Goal: Book appointment/travel/reservation

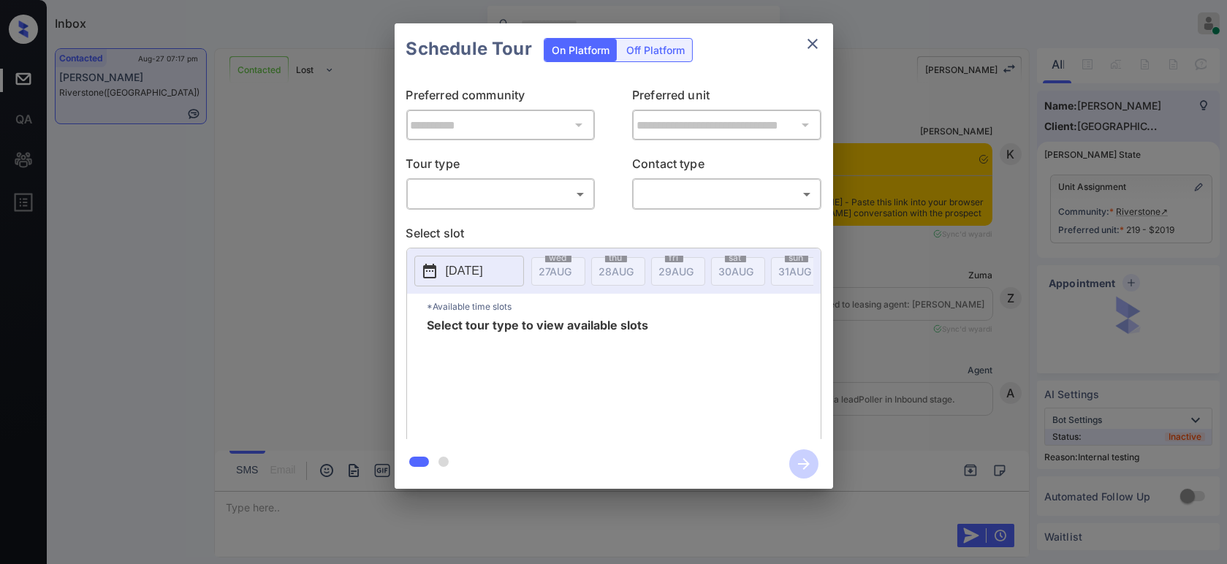
scroll to position [4531, 0]
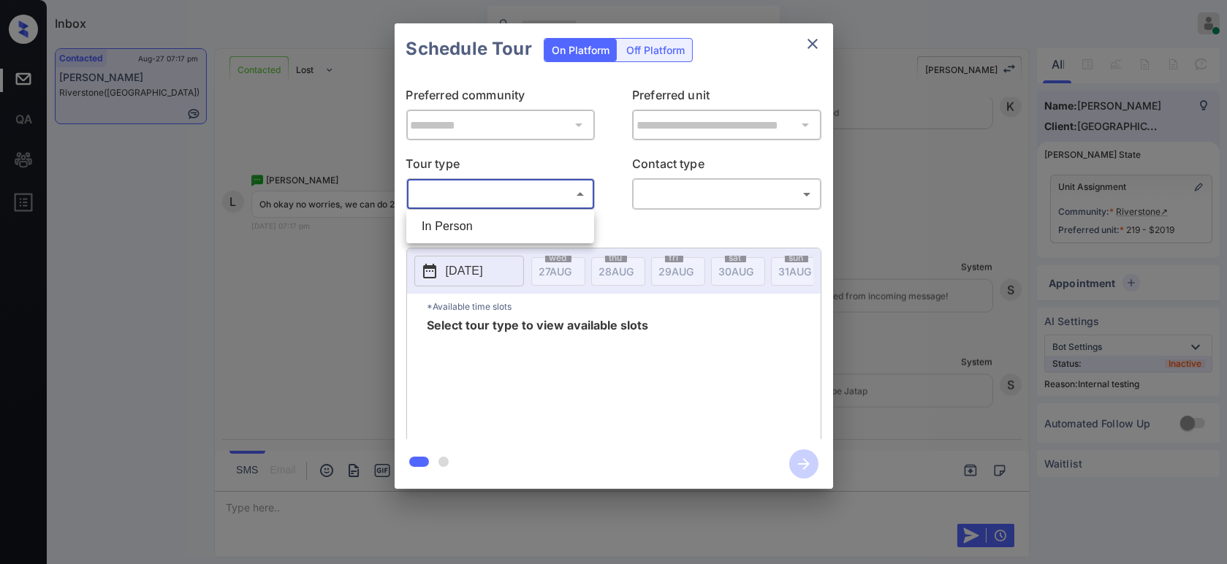
click at [549, 188] on body "Inbox Hope Jatap Online Set yourself offline Set yourself on break Profile Swit…" at bounding box center [613, 282] width 1227 height 564
click at [497, 232] on li "In Person" at bounding box center [500, 226] width 181 height 26
type input "********"
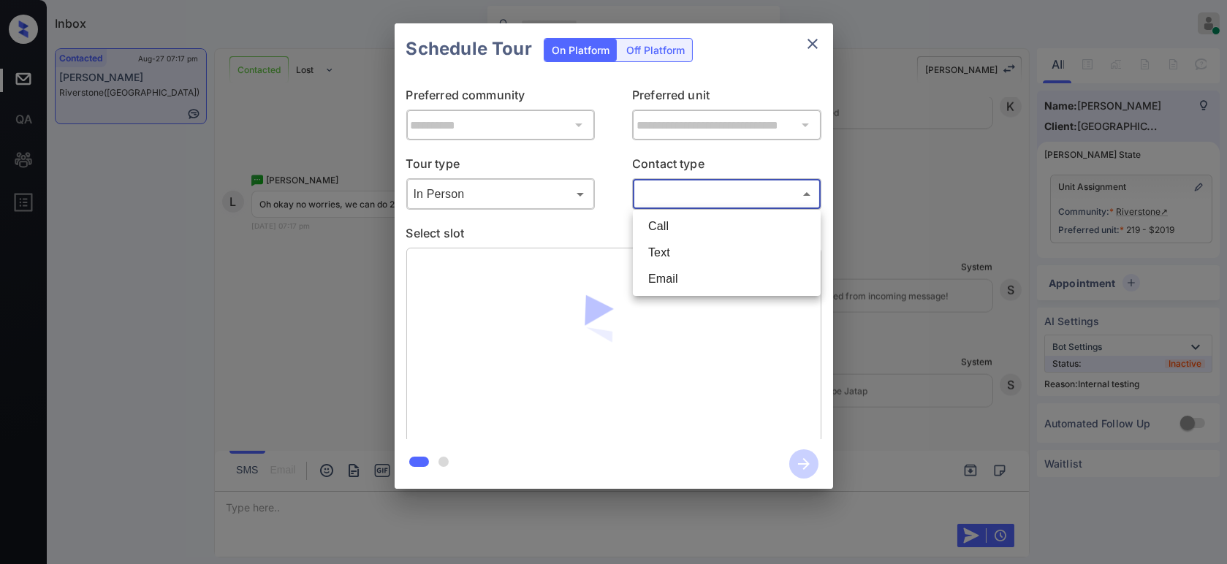
click at [719, 201] on body "Inbox Hope Jatap Online Set yourself offline Set yourself on break Profile Swit…" at bounding box center [613, 282] width 1227 height 564
click at [704, 243] on li "Text" at bounding box center [727, 253] width 181 height 26
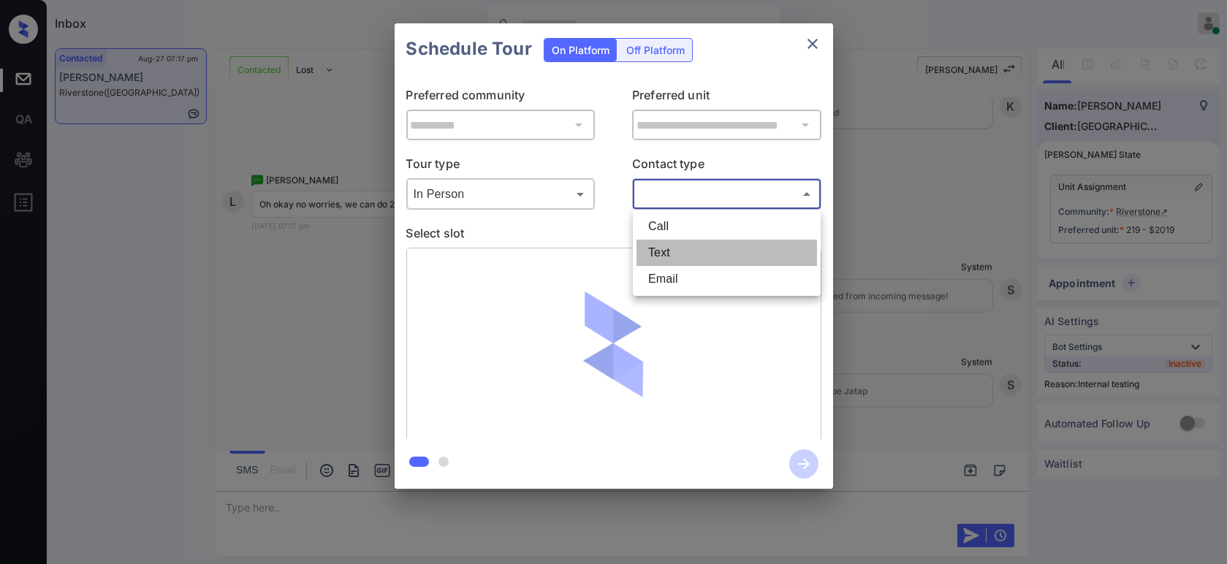
type input "****"
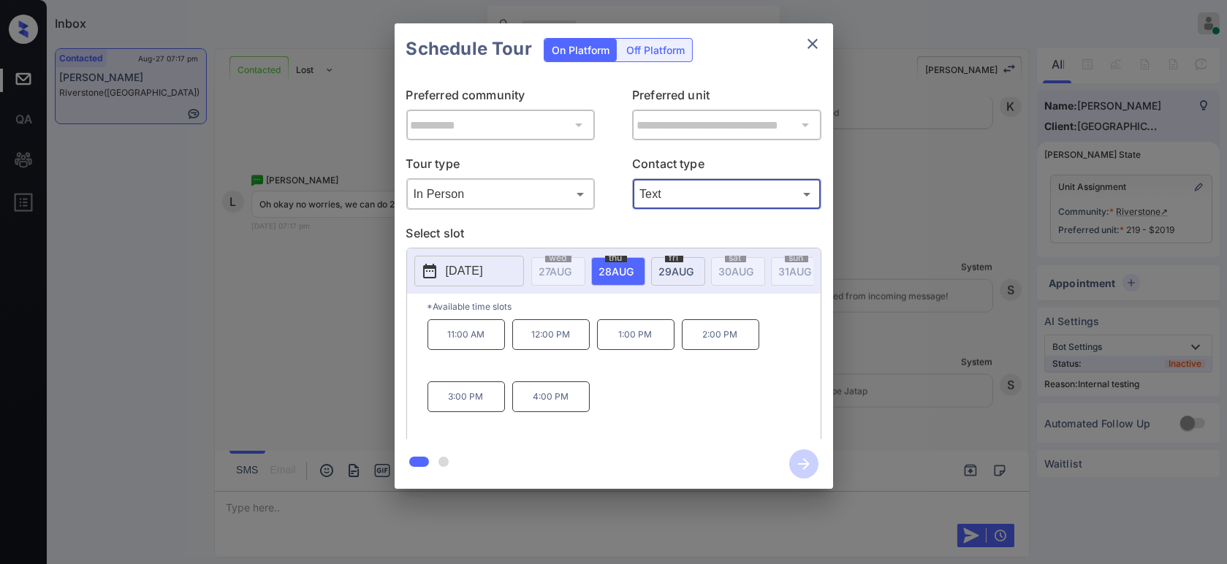
click at [687, 257] on div "fri 29 AUG" at bounding box center [678, 271] width 54 height 29
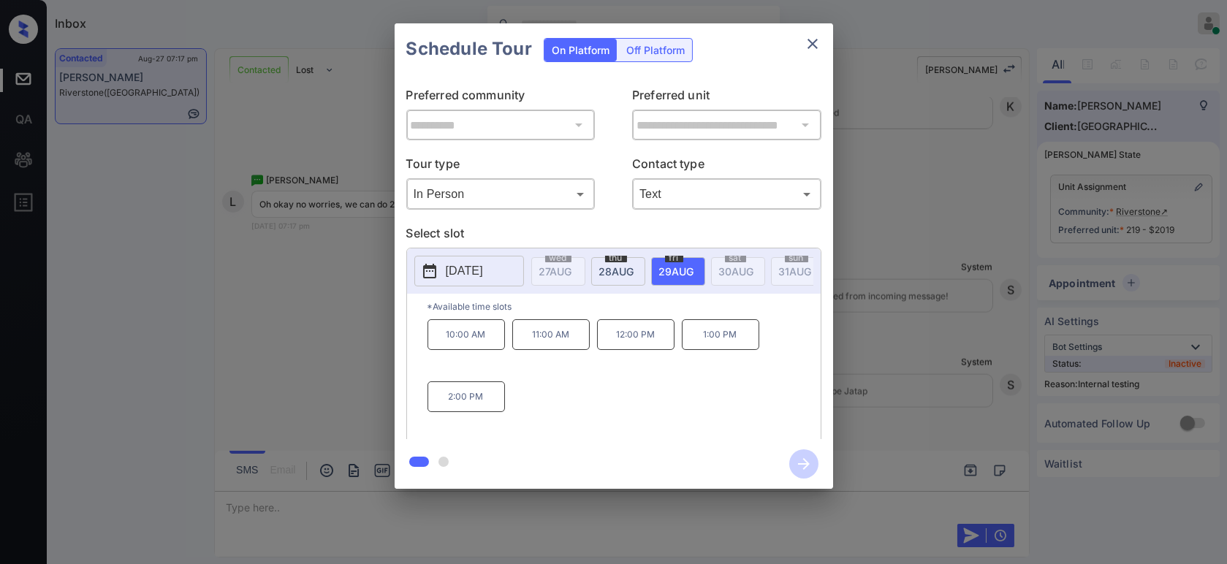
click at [470, 412] on p "2:00 PM" at bounding box center [466, 397] width 77 height 31
click at [475, 412] on p "2:00 PM" at bounding box center [466, 397] width 77 height 31
click at [795, 464] on icon "button" at bounding box center [803, 464] width 29 height 29
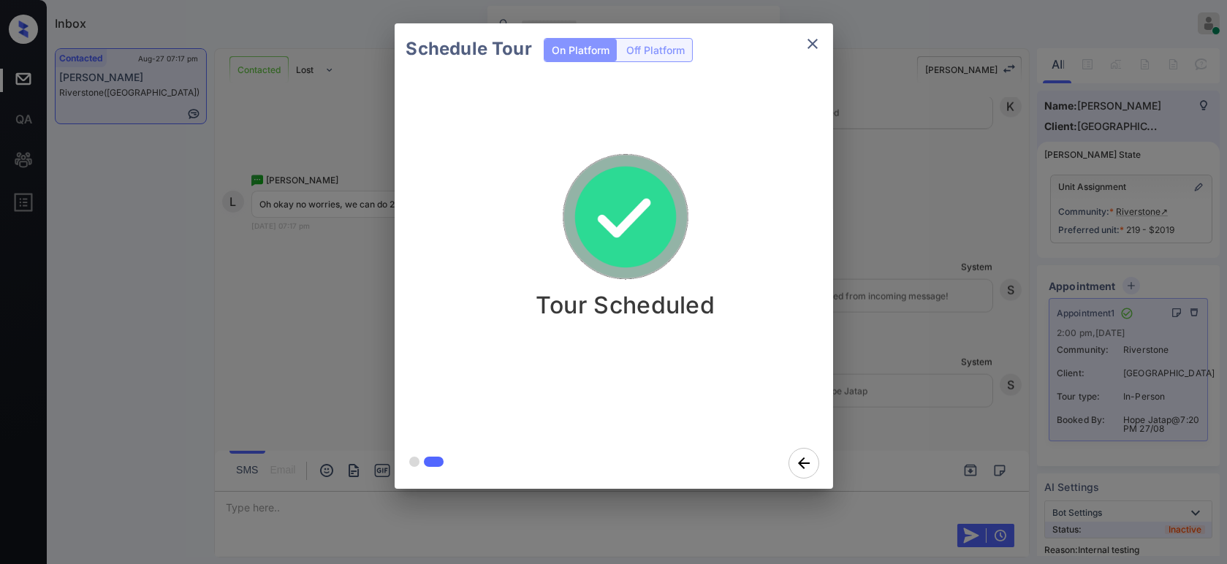
click at [935, 212] on div "Schedule Tour On Platform Off Platform Tour Scheduled" at bounding box center [613, 256] width 1227 height 512
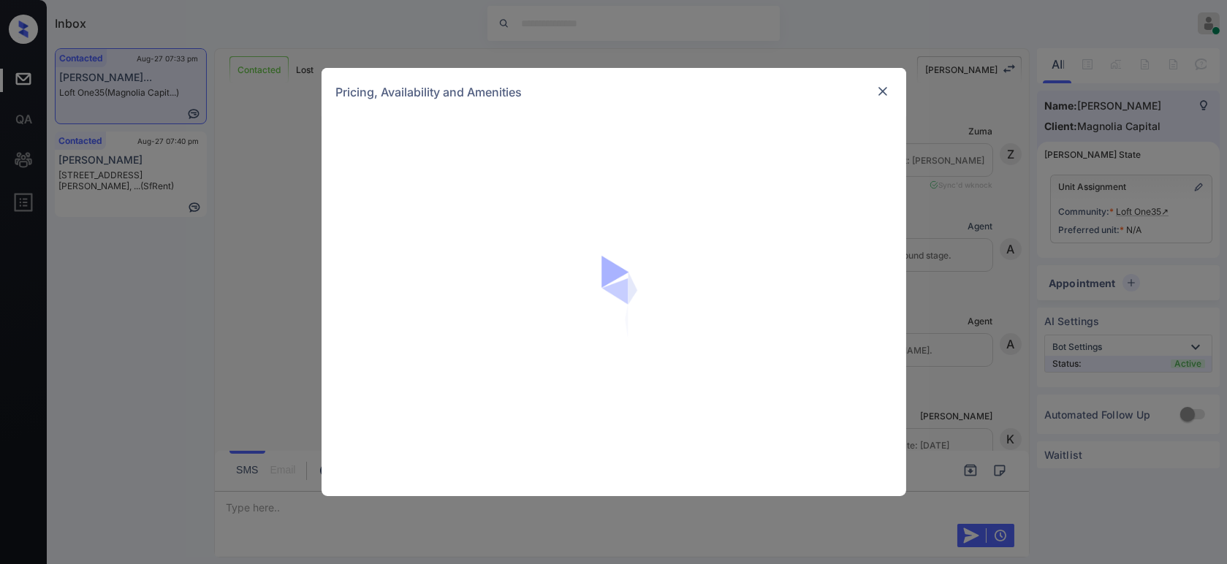
scroll to position [930, 0]
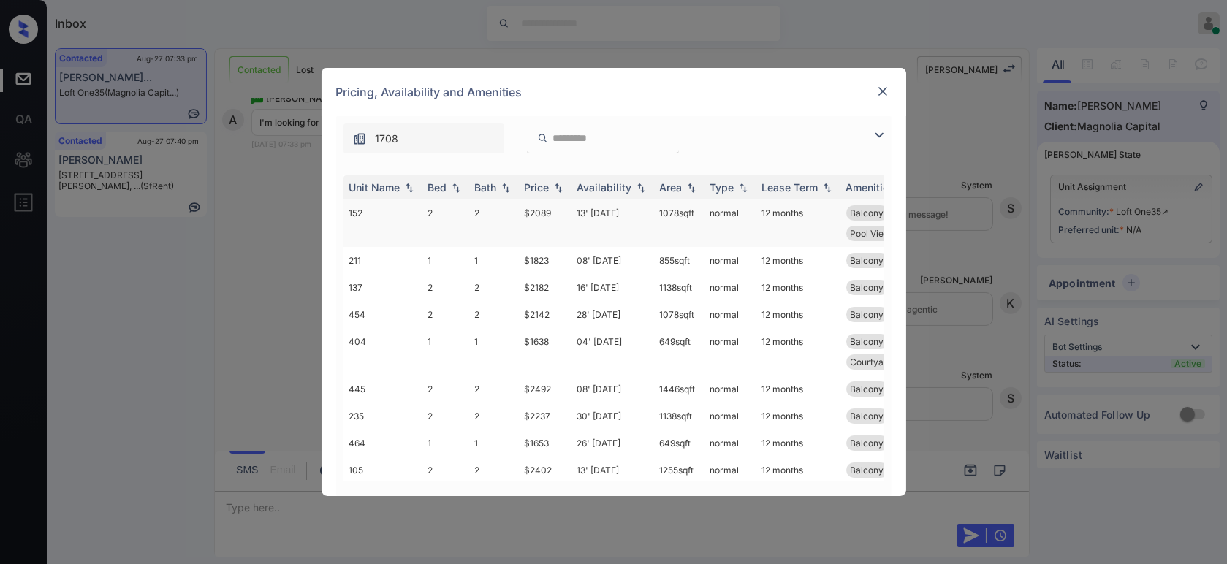
click at [537, 212] on td "$2089" at bounding box center [545, 224] width 53 height 48
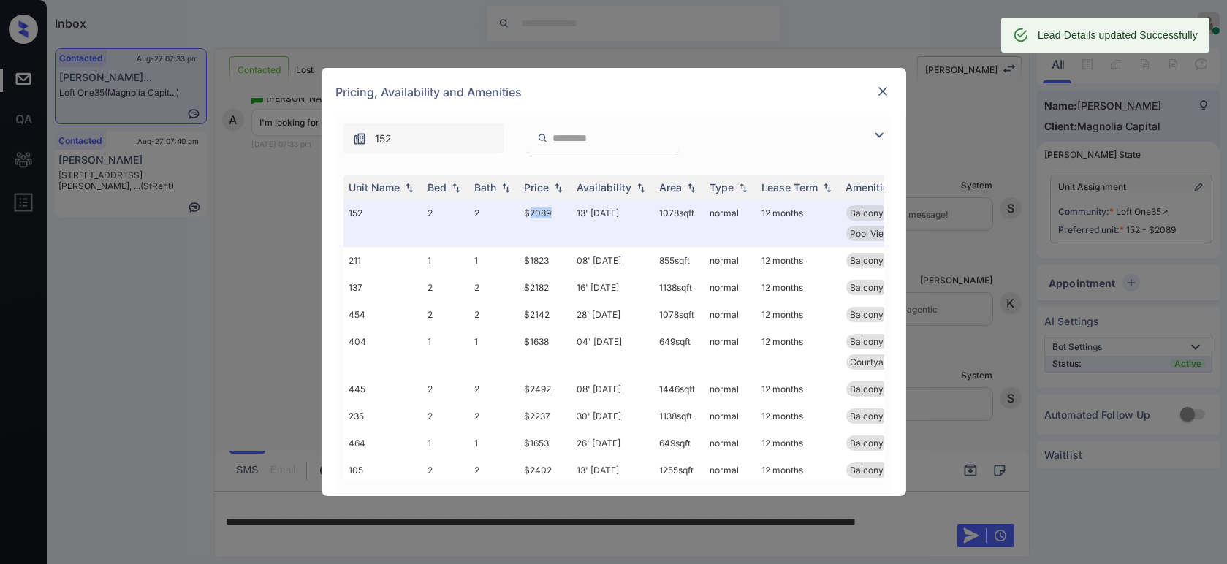
click at [880, 86] on img at bounding box center [883, 91] width 15 height 15
